Goal: Information Seeking & Learning: Understand process/instructions

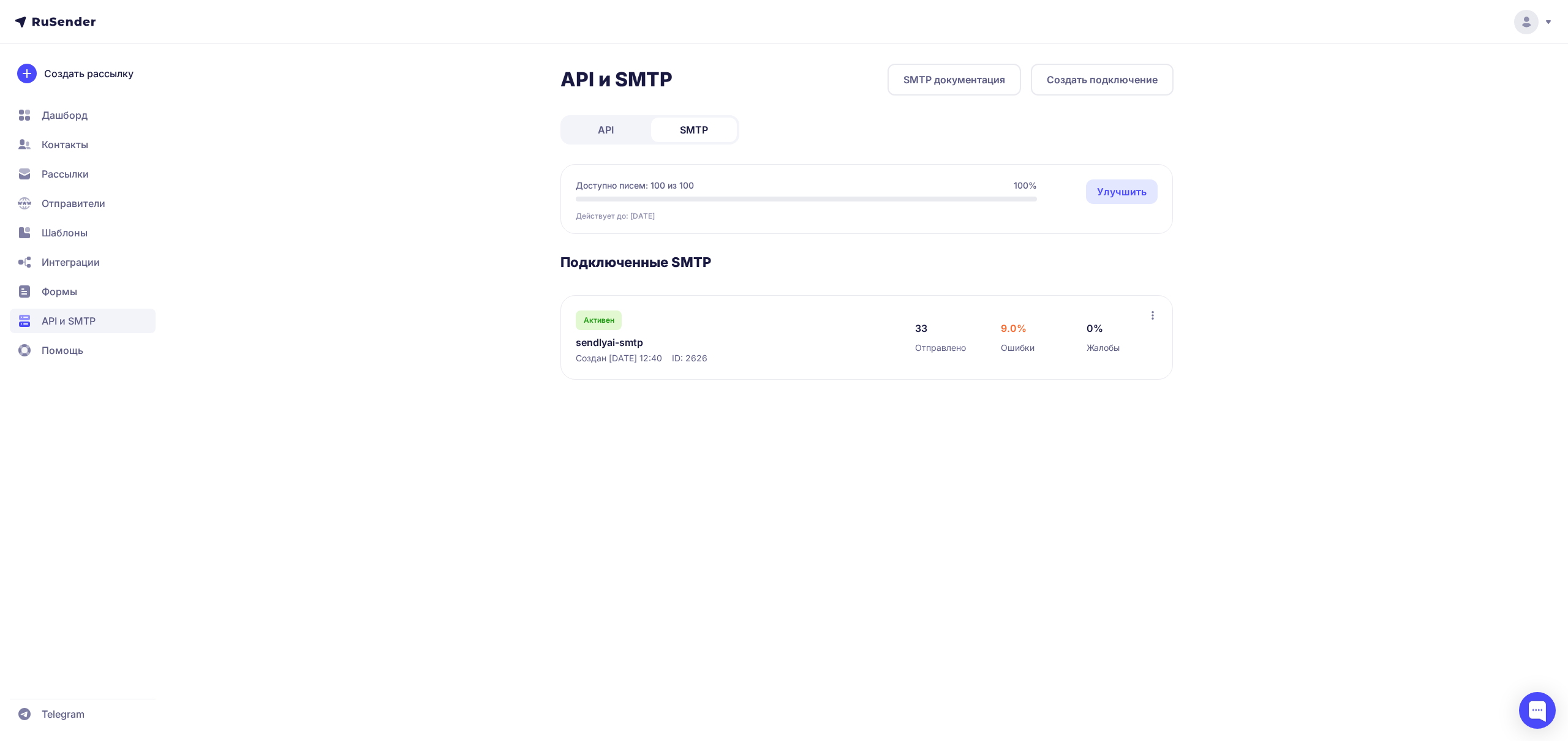
click at [621, 124] on link "API" at bounding box center [605, 129] width 86 height 24
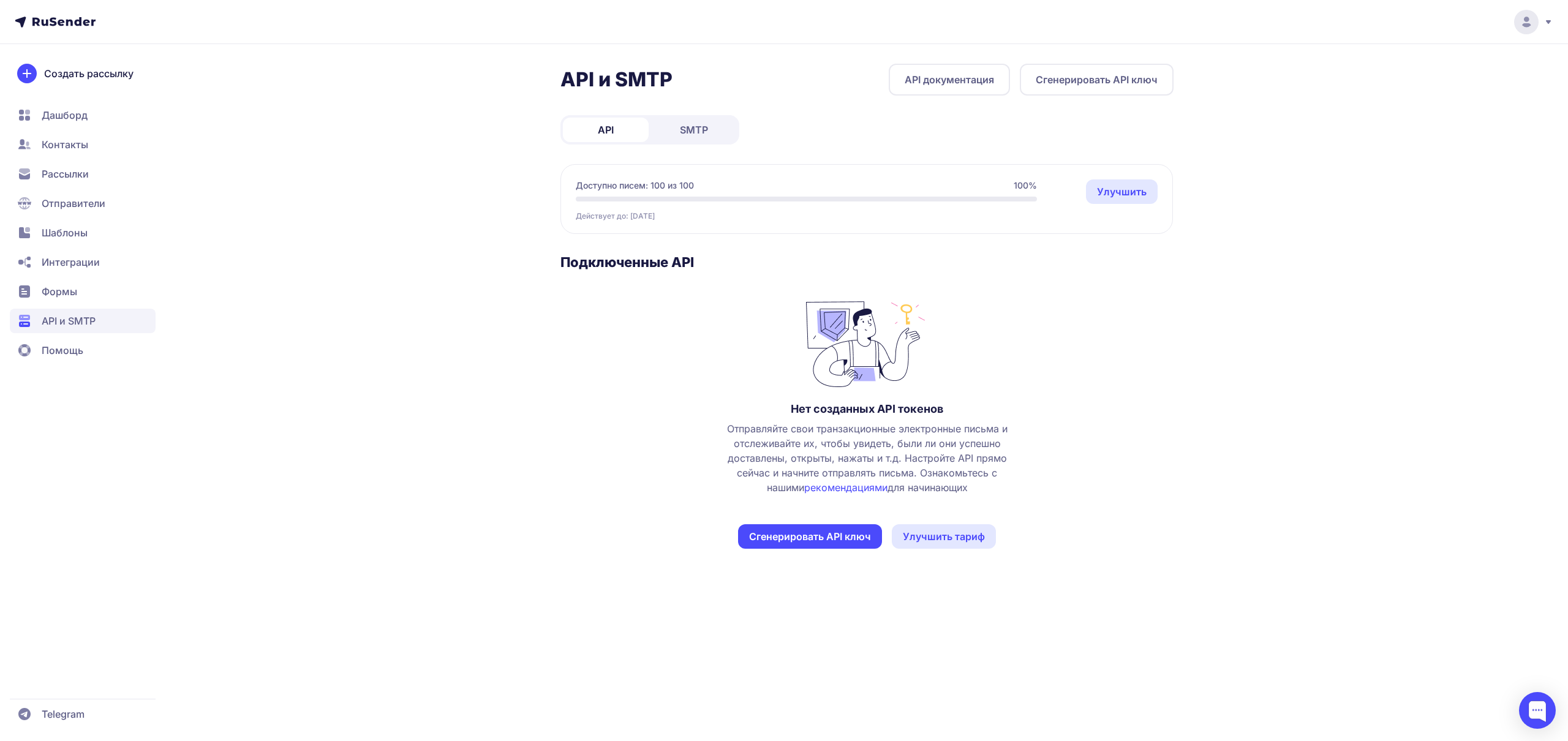
click at [710, 132] on link "SMTP" at bounding box center [693, 129] width 86 height 24
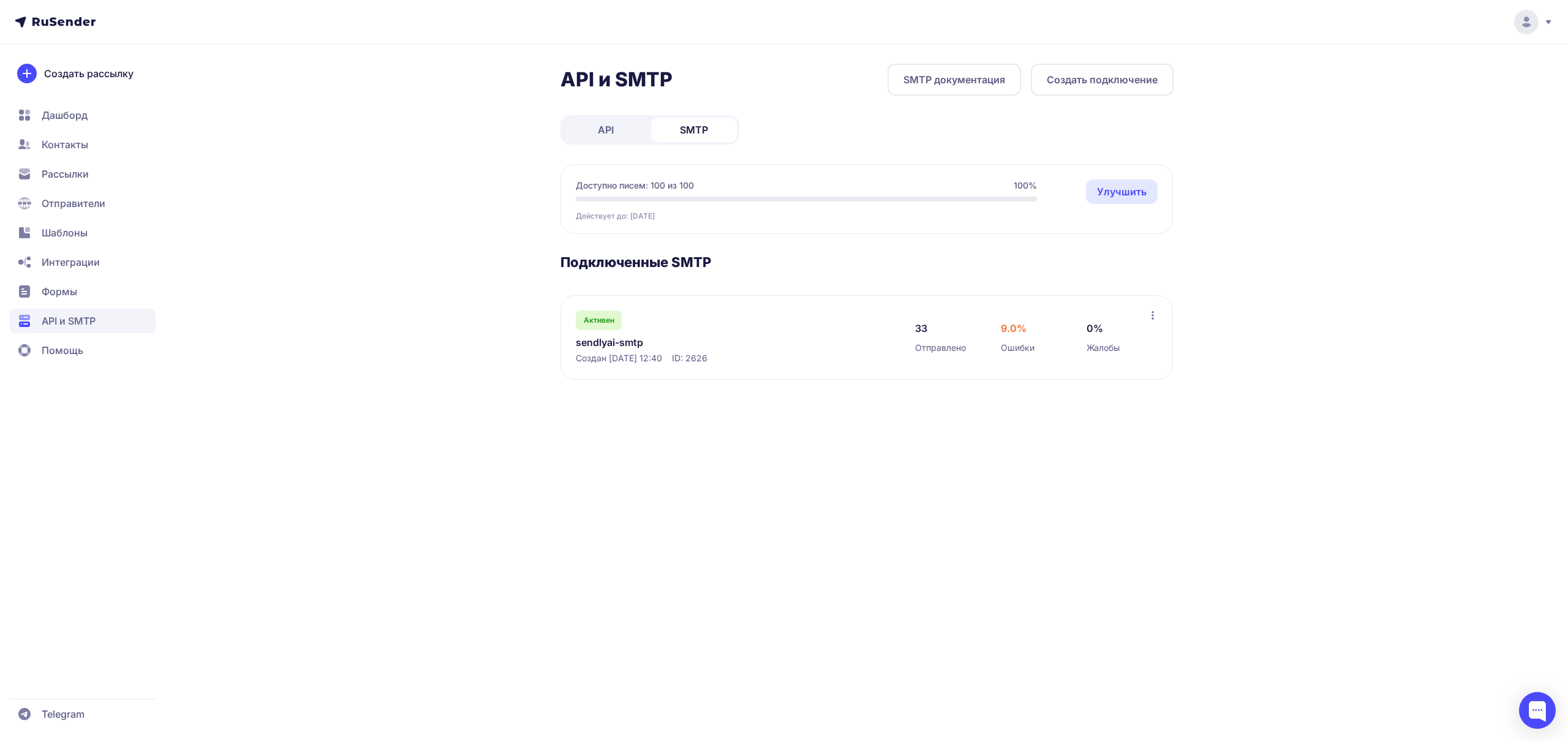
click at [402, 94] on div "API и SMTP SMTP документация Создать подключение API SMTP Доступно писем: 100 и…" at bounding box center [784, 236] width 882 height 345
